Goal: Task Accomplishment & Management: Complete application form

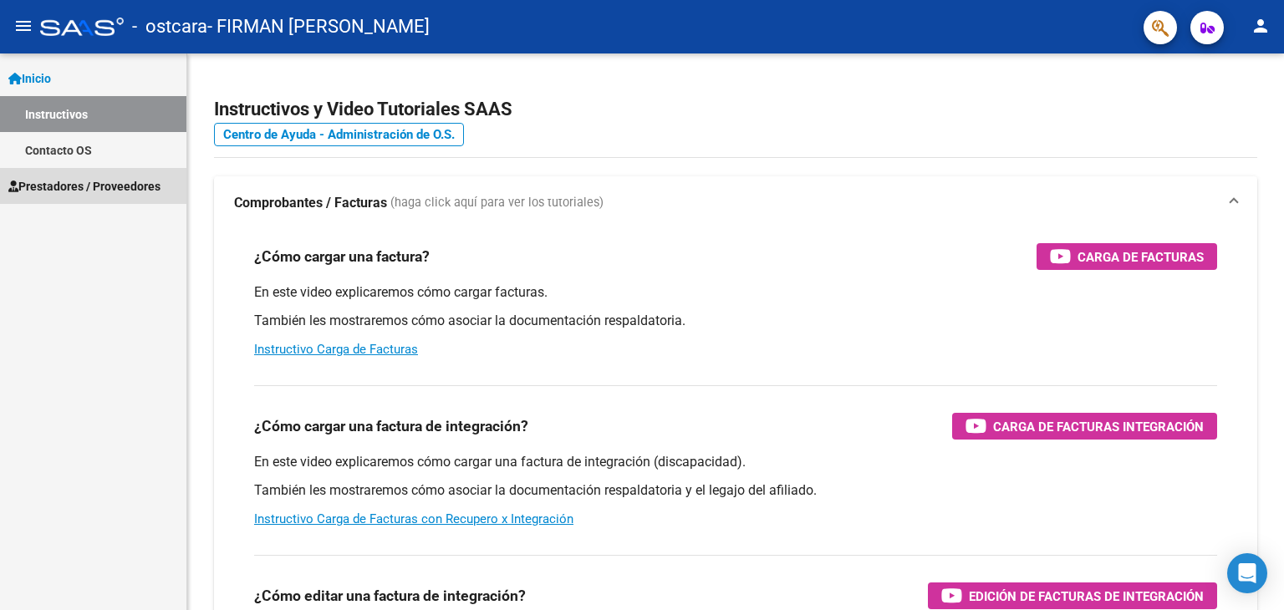
click at [115, 186] on span "Prestadores / Proveedores" at bounding box center [84, 186] width 152 height 18
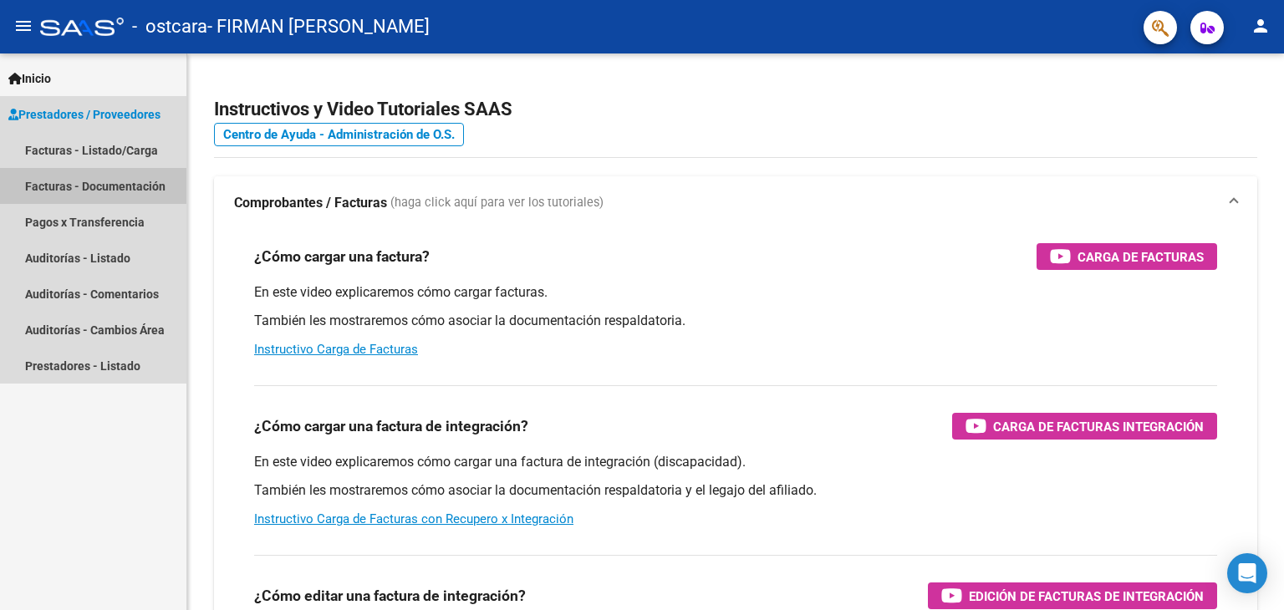
click at [129, 186] on link "Facturas - Documentación" at bounding box center [93, 186] width 186 height 36
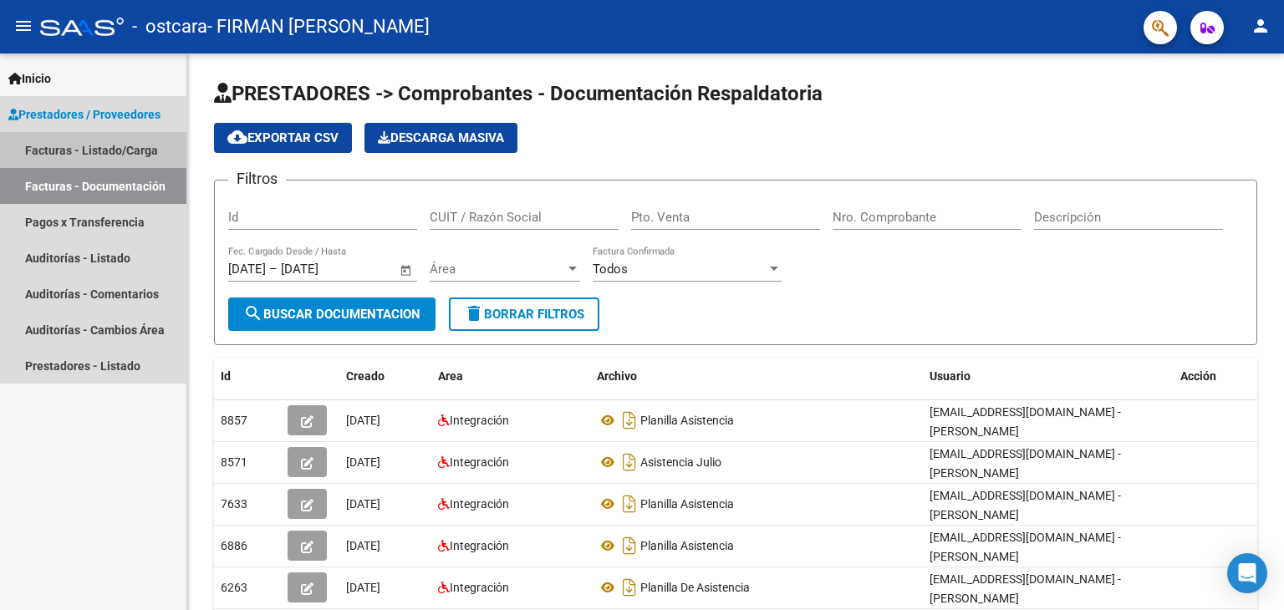
click at [125, 150] on link "Facturas - Listado/Carga" at bounding box center [93, 150] width 186 height 36
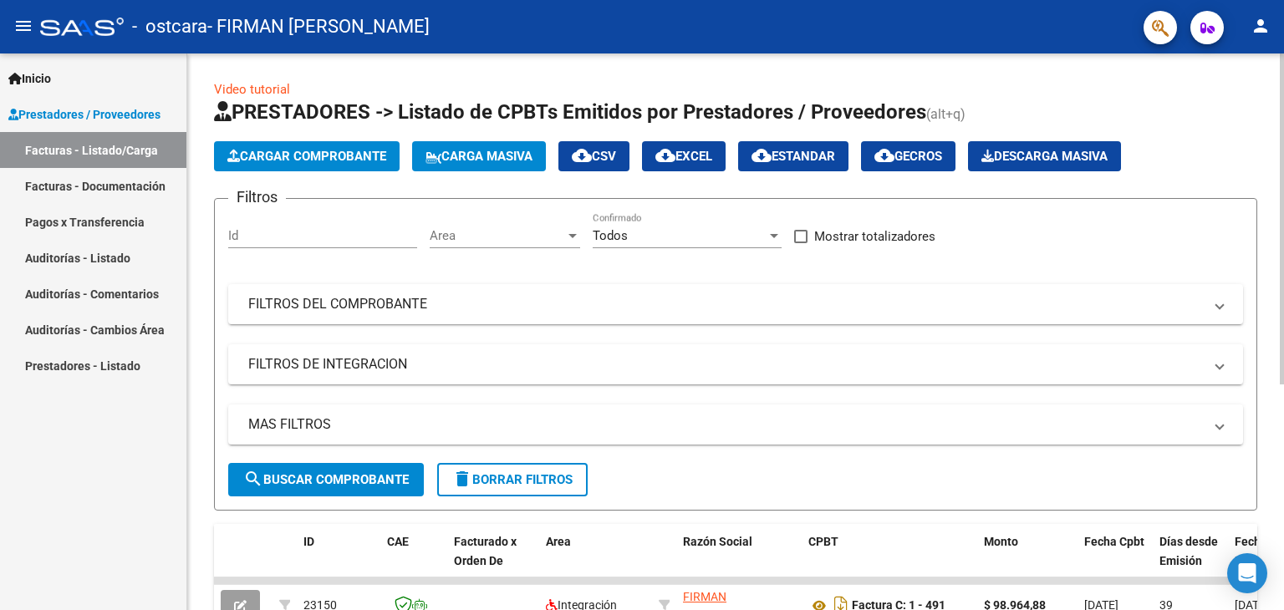
click at [289, 155] on span "Cargar Comprobante" at bounding box center [306, 156] width 159 height 15
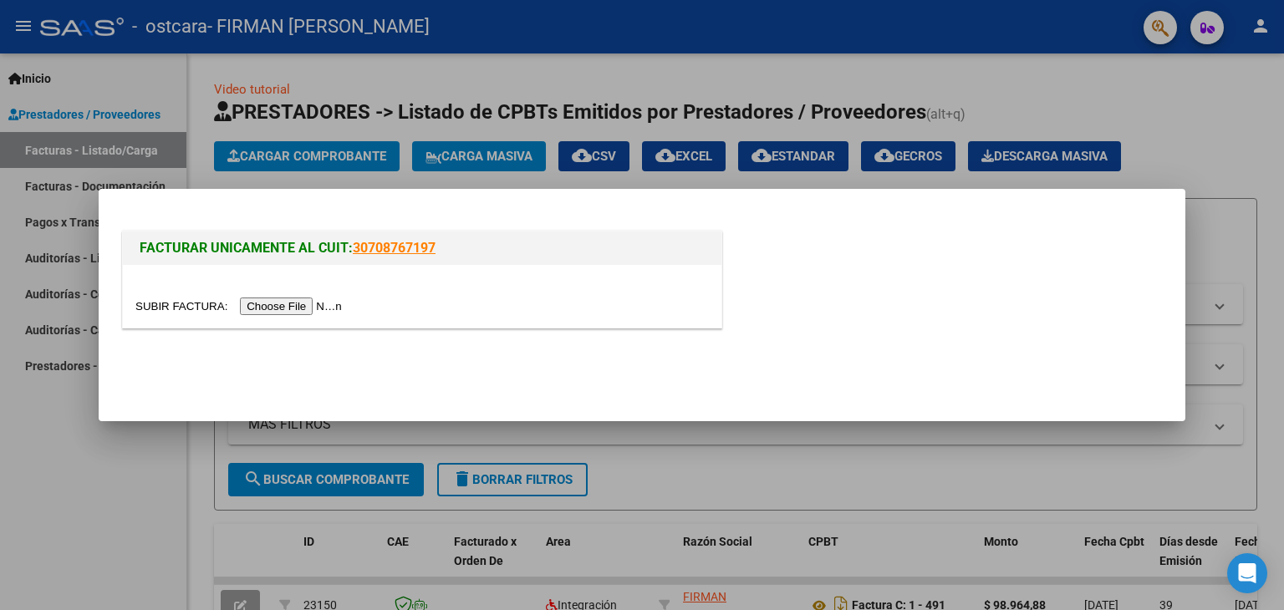
click at [288, 308] on input "file" at bounding box center [240, 307] width 211 height 18
click at [299, 304] on input "file" at bounding box center [240, 307] width 211 height 18
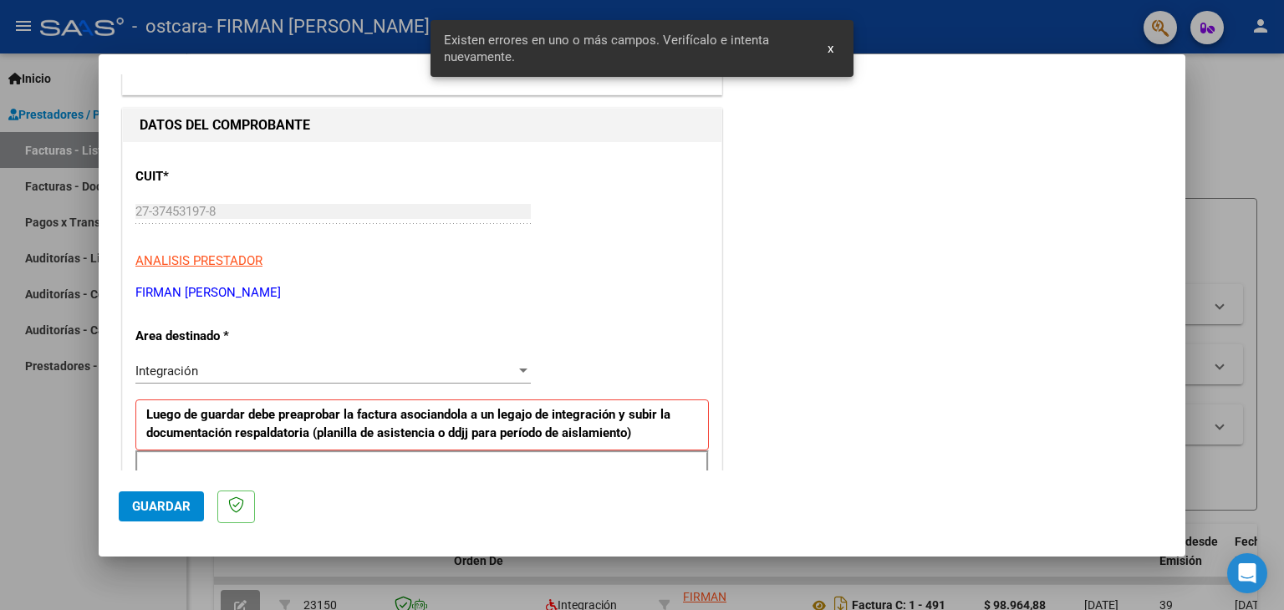
scroll to position [167, 0]
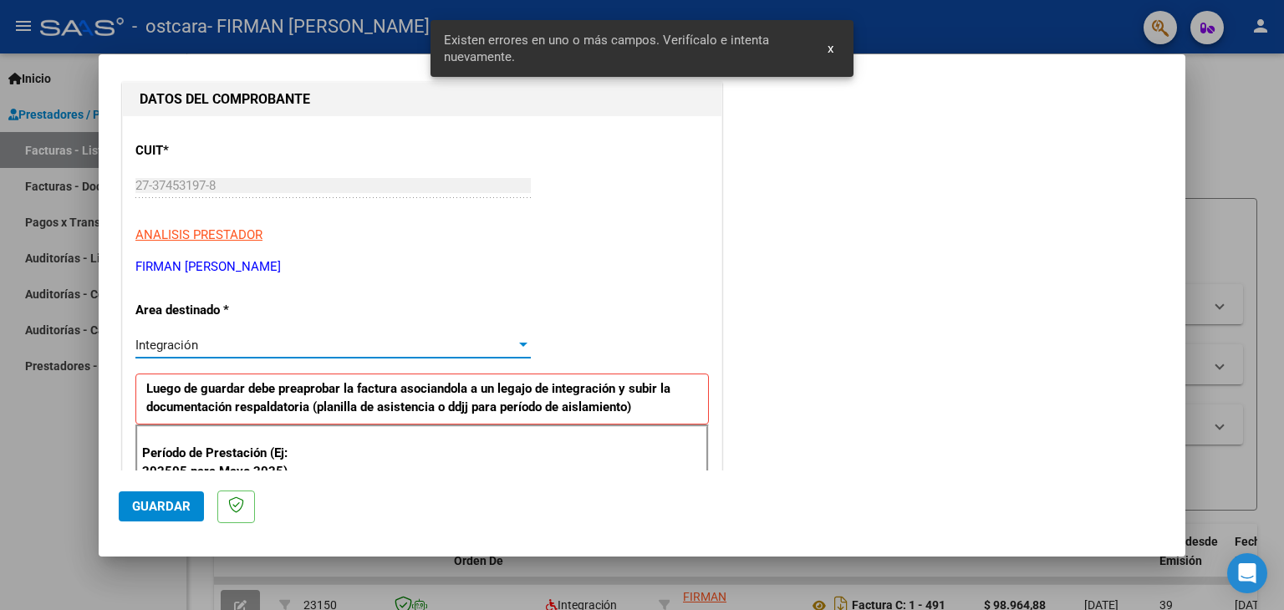
click at [347, 351] on div "Integración" at bounding box center [325, 345] width 380 height 15
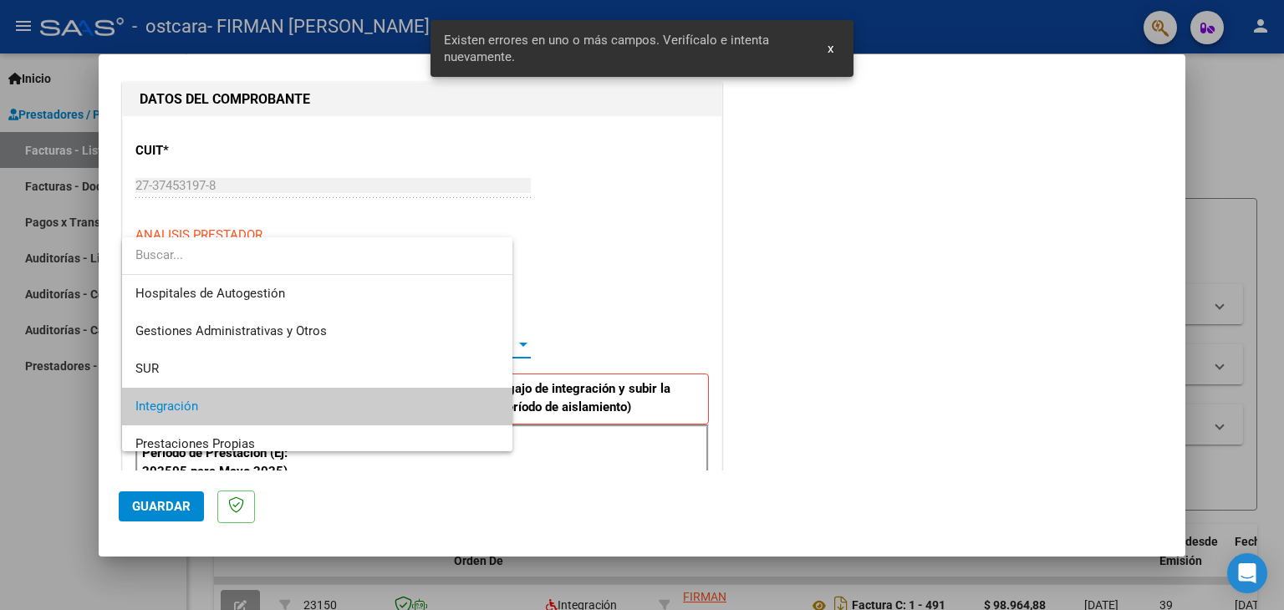
scroll to position [62, 0]
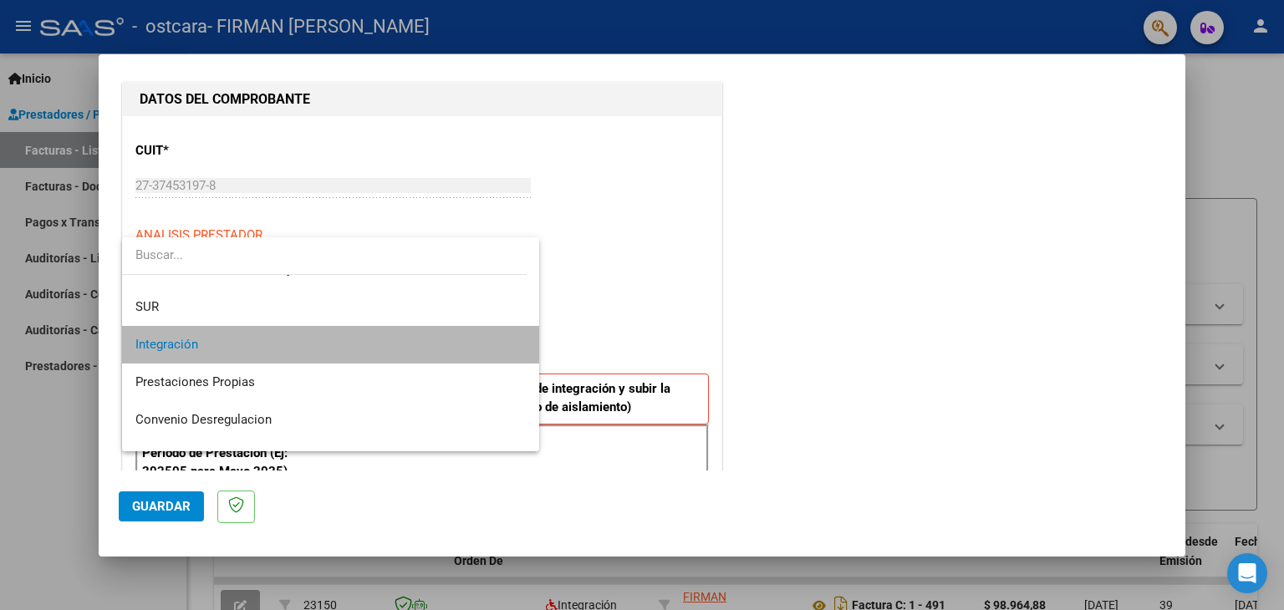
click at [347, 350] on span "Integración" at bounding box center [330, 345] width 391 height 38
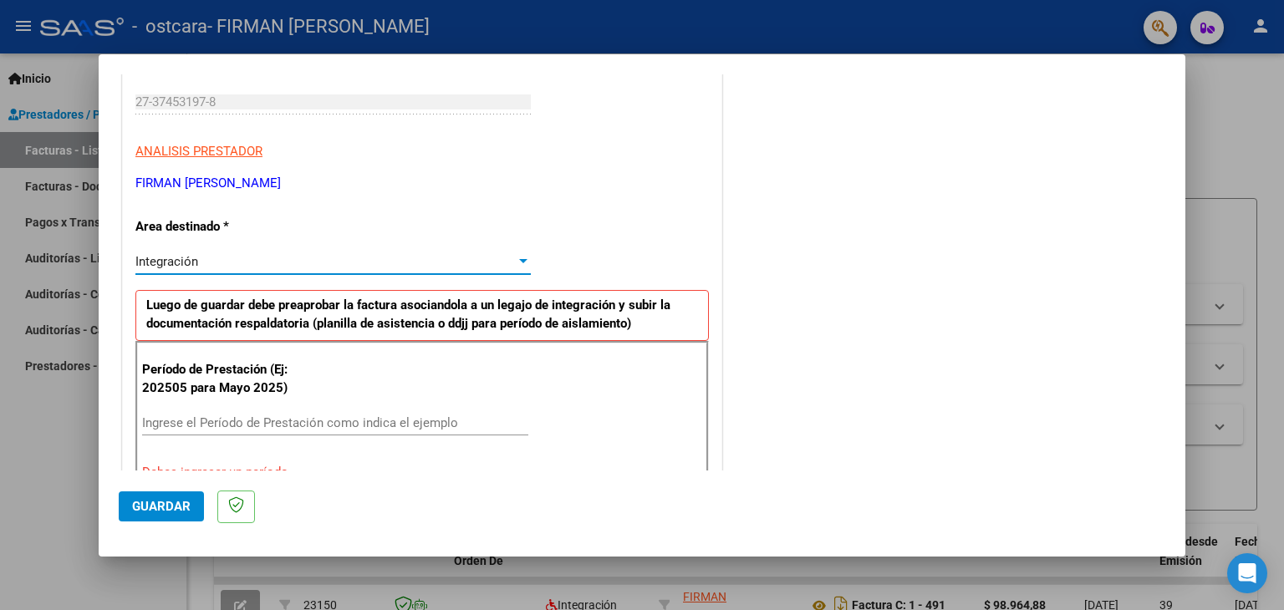
scroll to position [334, 0]
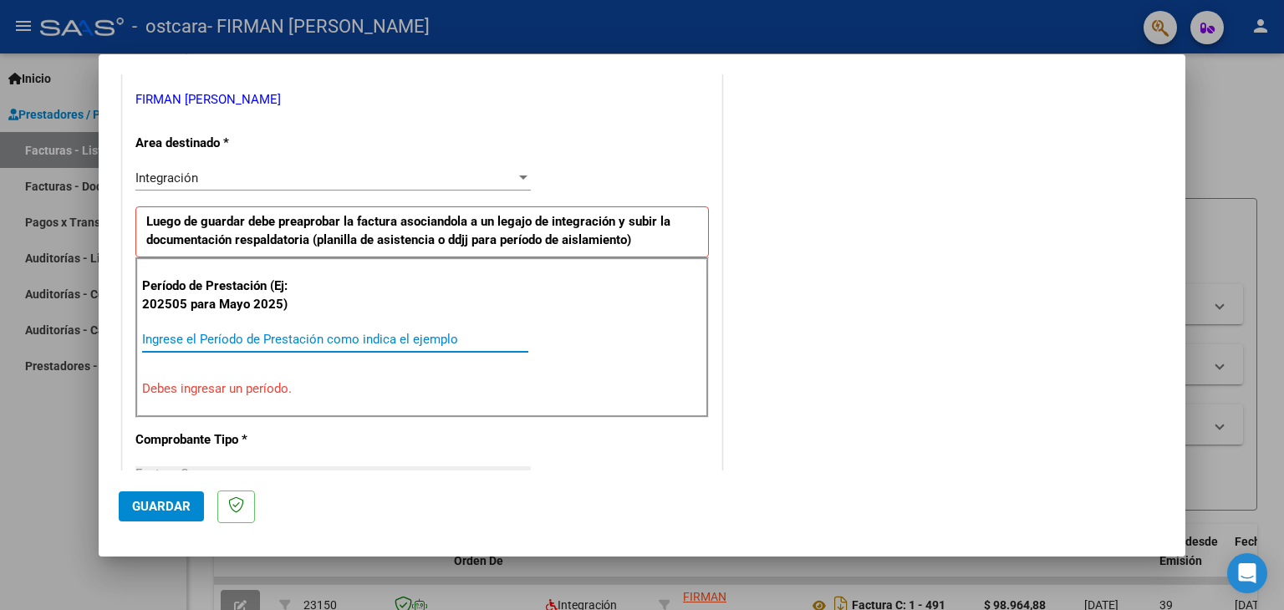
click at [351, 341] on input "Ingrese el Período de Prestación como indica el ejemplo" at bounding box center [335, 339] width 386 height 15
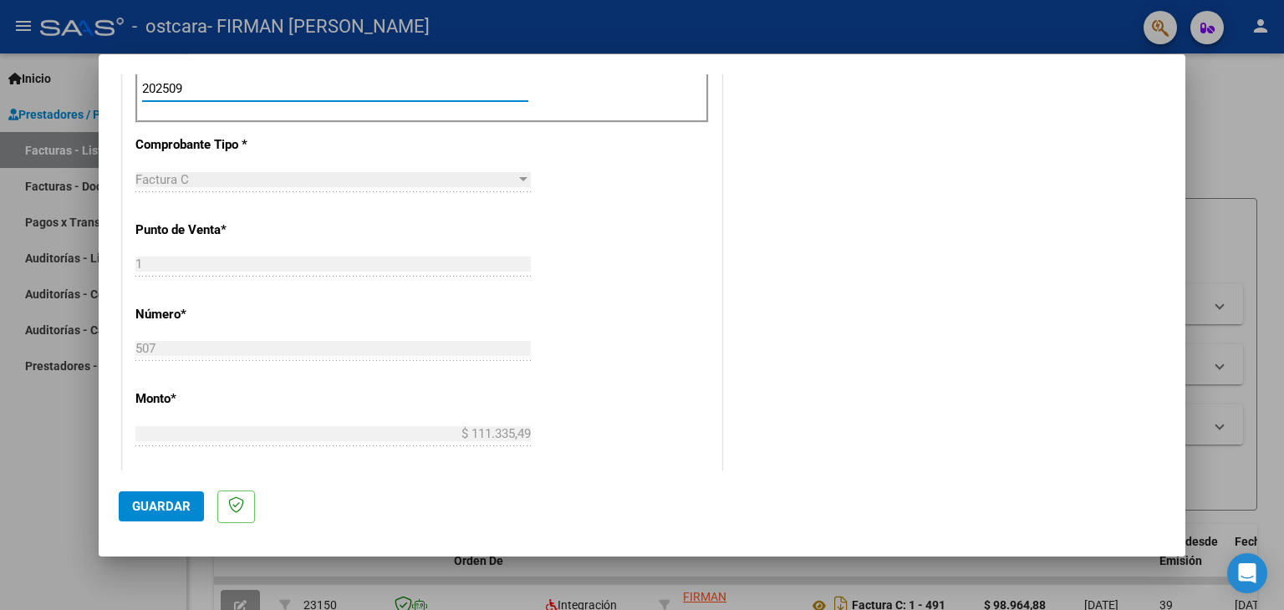
scroll to position [669, 0]
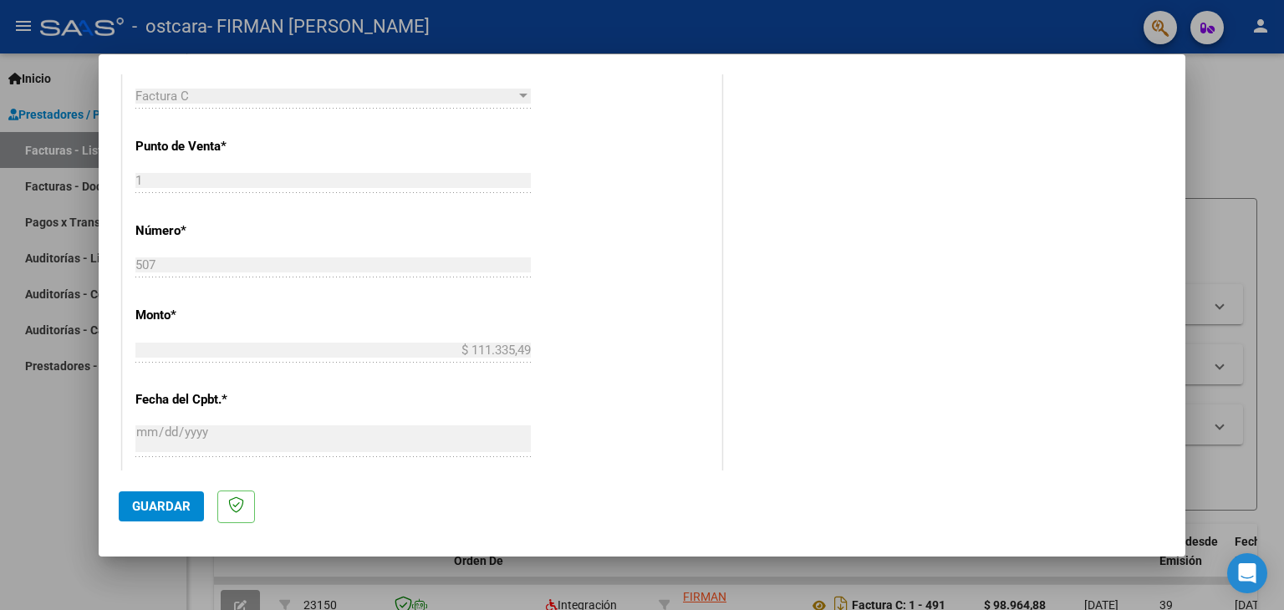
type input "202509"
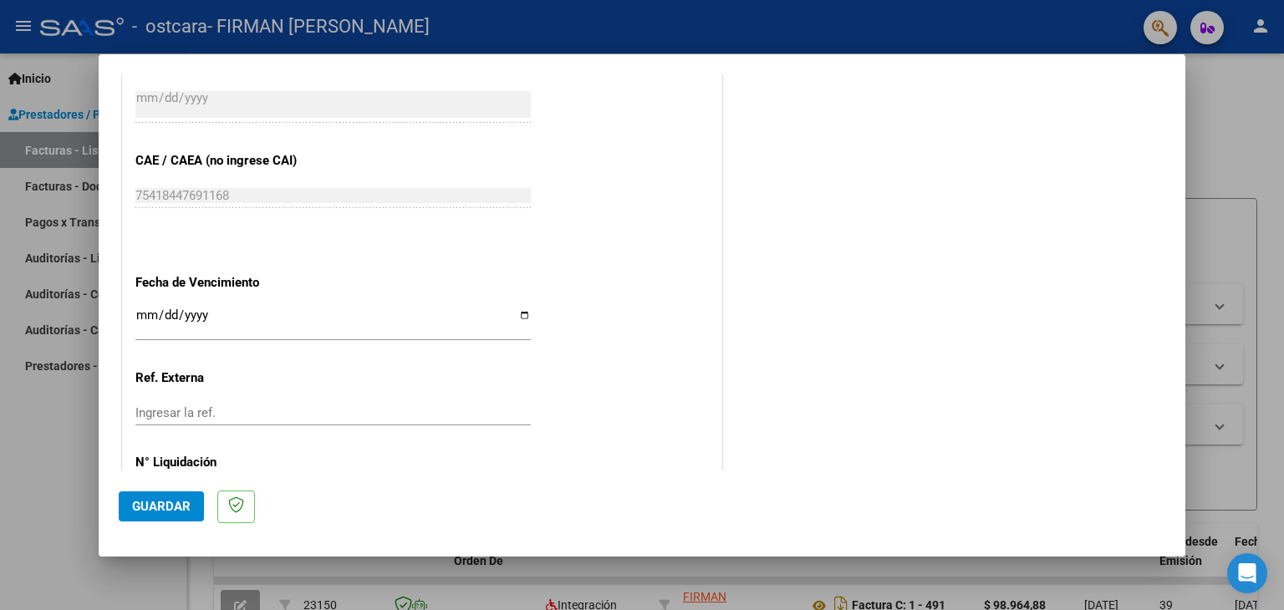
scroll to position [1072, 0]
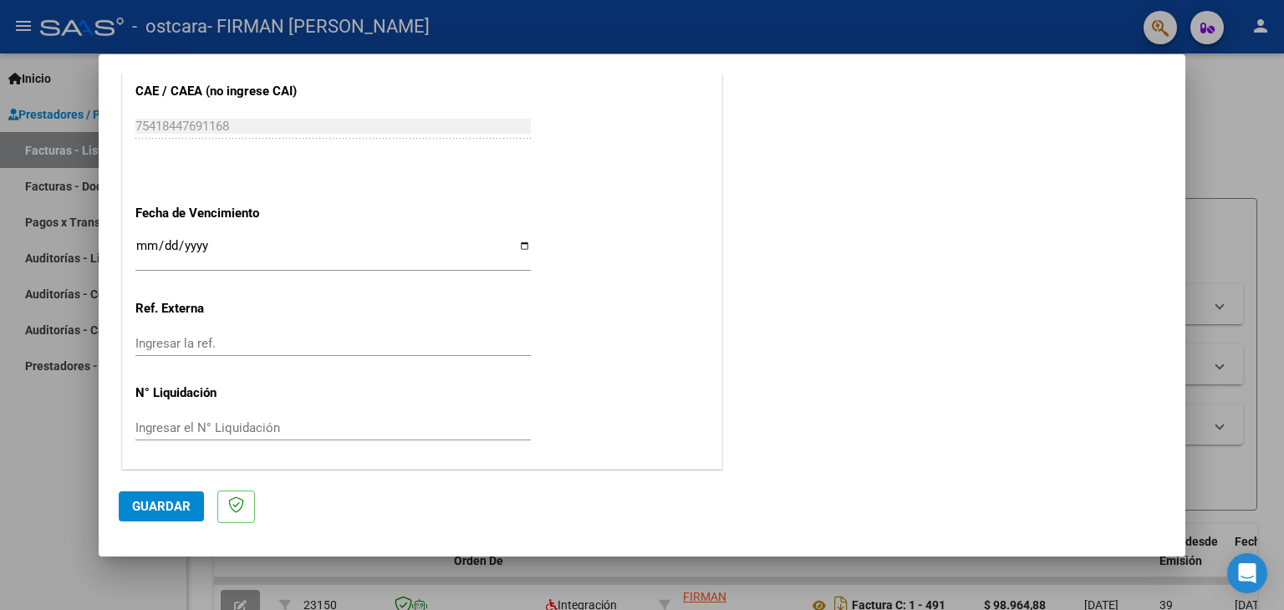
click at [156, 499] on span "Guardar" at bounding box center [161, 506] width 59 height 15
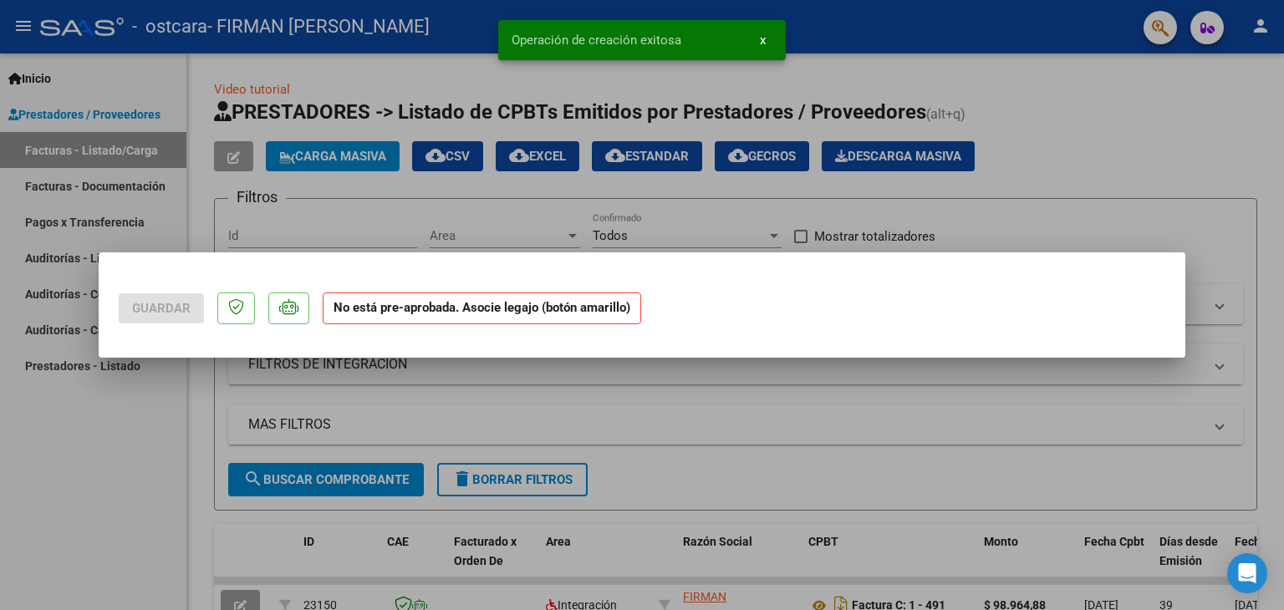
scroll to position [0, 0]
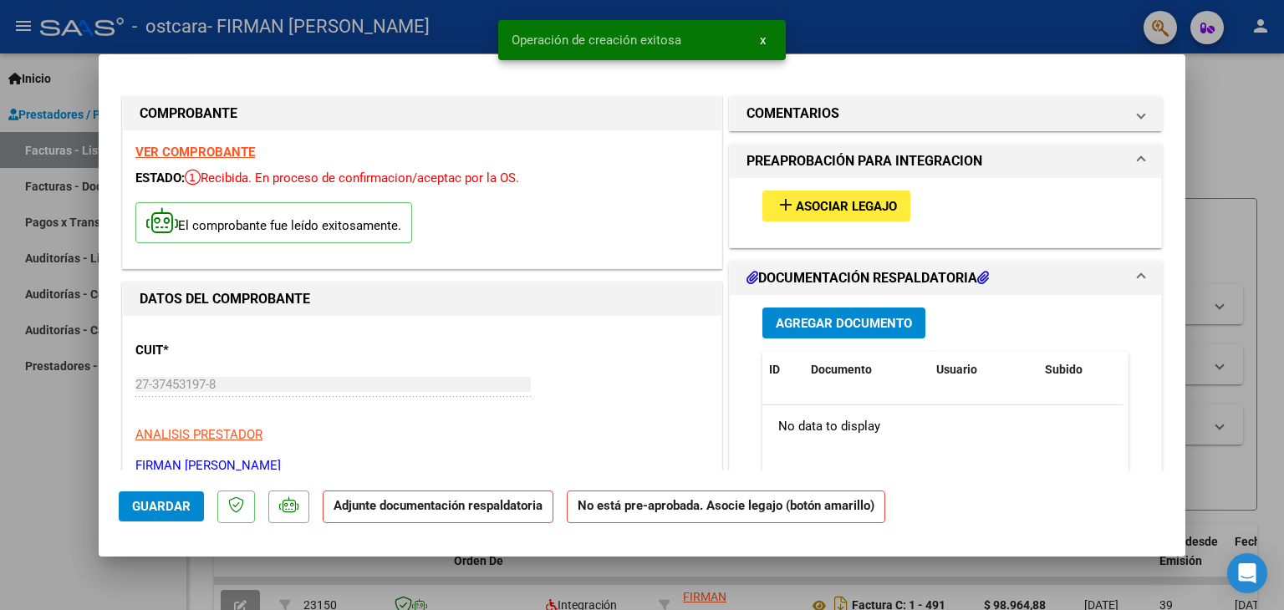
click at [847, 335] on button "Agregar Documento" at bounding box center [843, 323] width 163 height 31
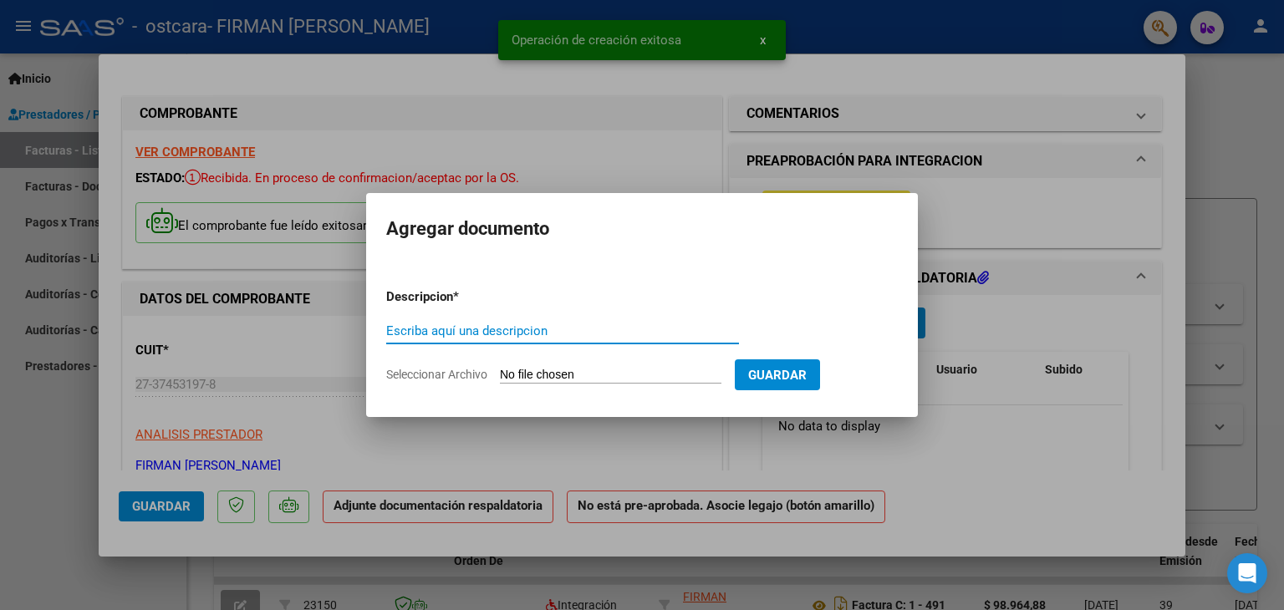
click at [499, 329] on input "Escriba aquí una descripcion" at bounding box center [562, 331] width 353 height 15
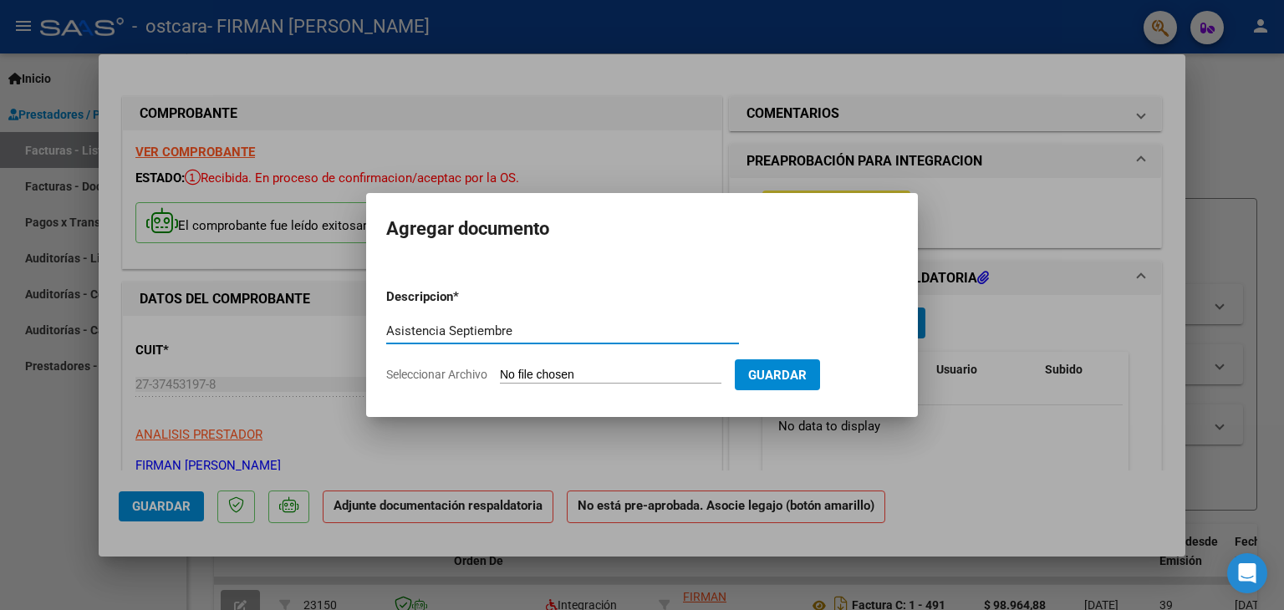
type input "Asistencia Septiembre"
click at [468, 375] on span "Seleccionar Archivo" at bounding box center [436, 374] width 101 height 13
click at [500, 375] on input "Seleccionar Archivo" at bounding box center [611, 376] width 222 height 16
type input "C:\fakepath\Asistencia [PERSON_NAME] Septiembre.pdf"
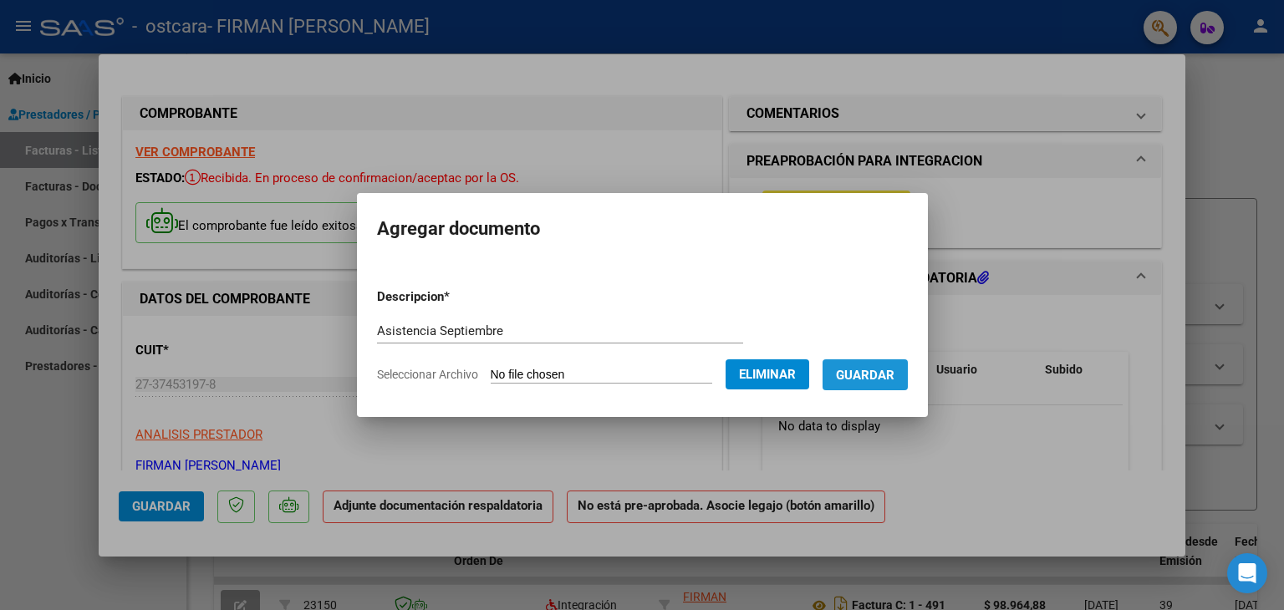
click at [894, 370] on span "Guardar" at bounding box center [865, 375] width 59 height 15
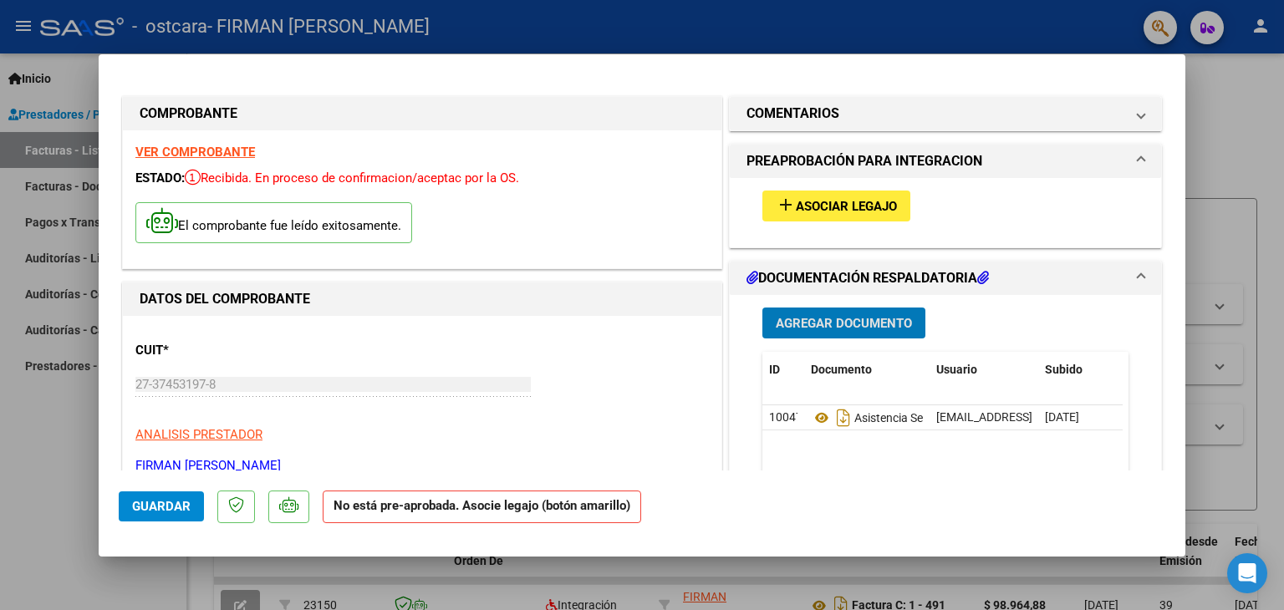
click at [810, 217] on button "add Asociar Legajo" at bounding box center [836, 206] width 148 height 31
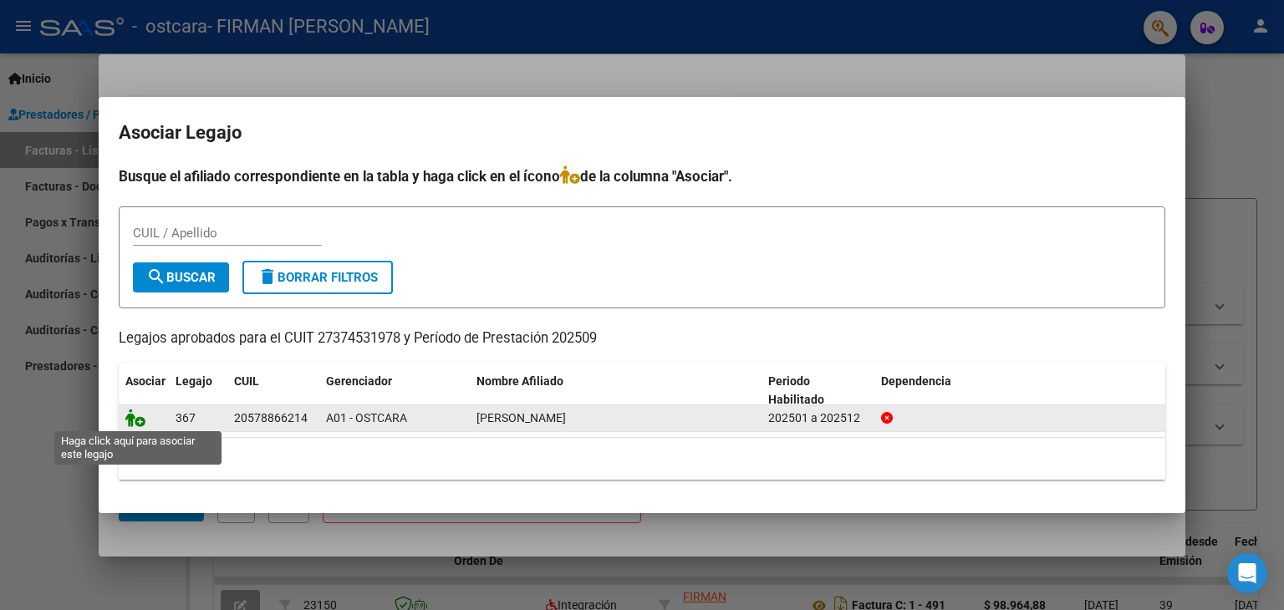
click at [140, 425] on icon at bounding box center [135, 418] width 20 height 18
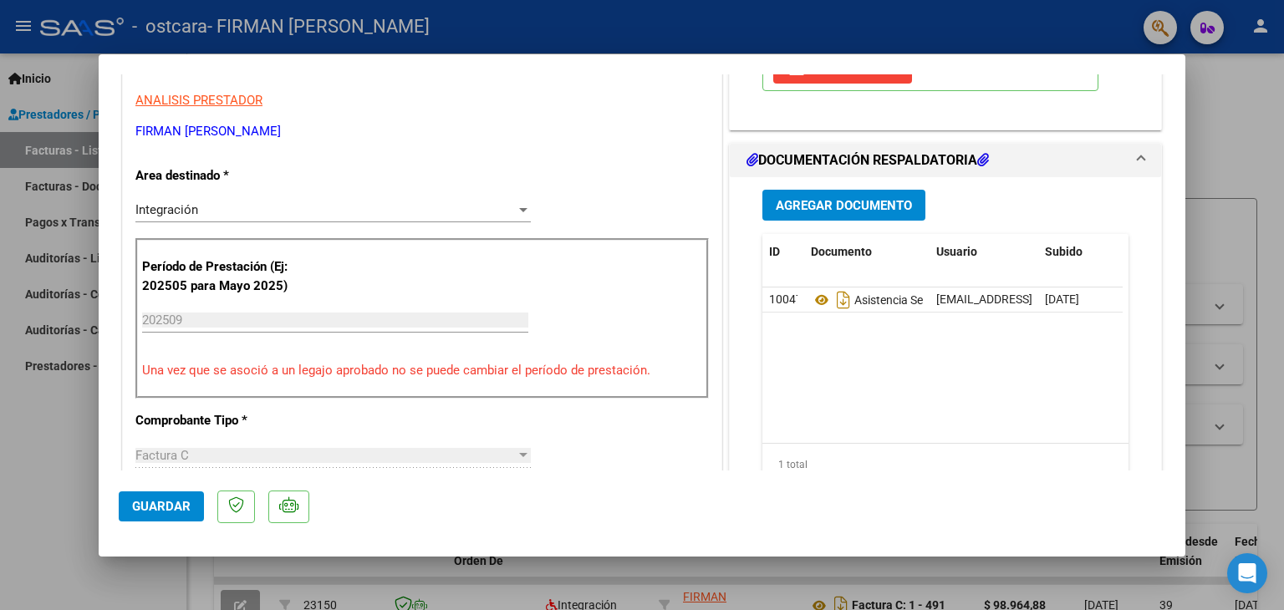
scroll to position [1003, 0]
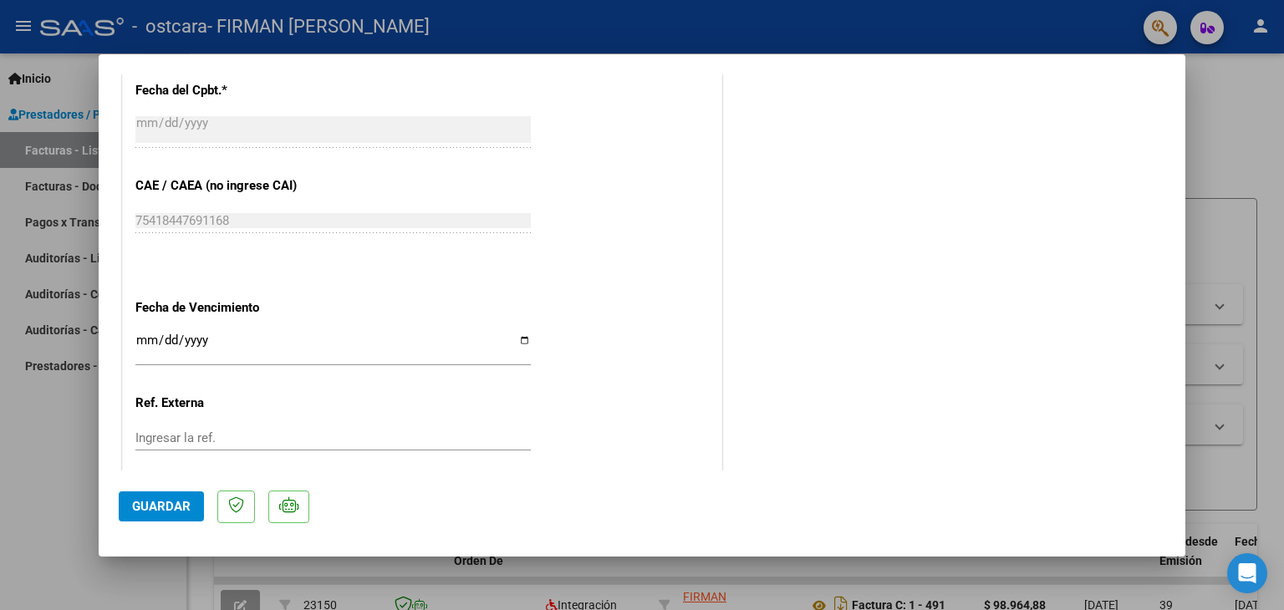
click at [186, 516] on button "Guardar" at bounding box center [161, 507] width 85 height 30
